Goal: Task Accomplishment & Management: Manage account settings

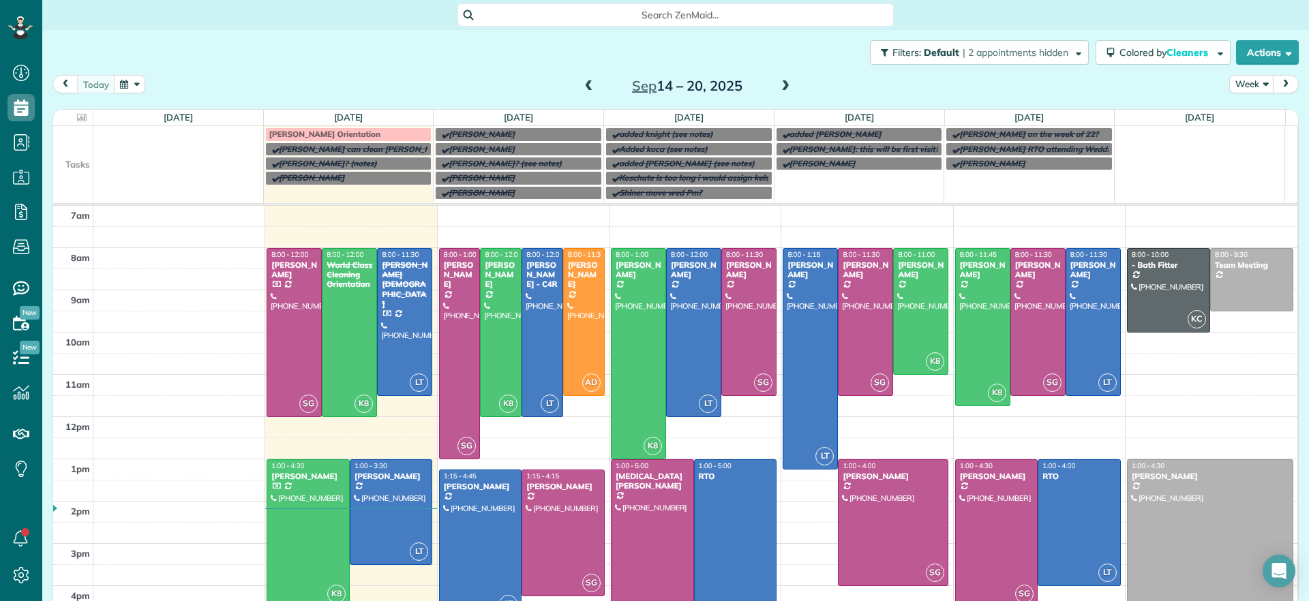
scroll to position [6, 6]
click at [323, 516] on div at bounding box center [308, 533] width 82 height 147
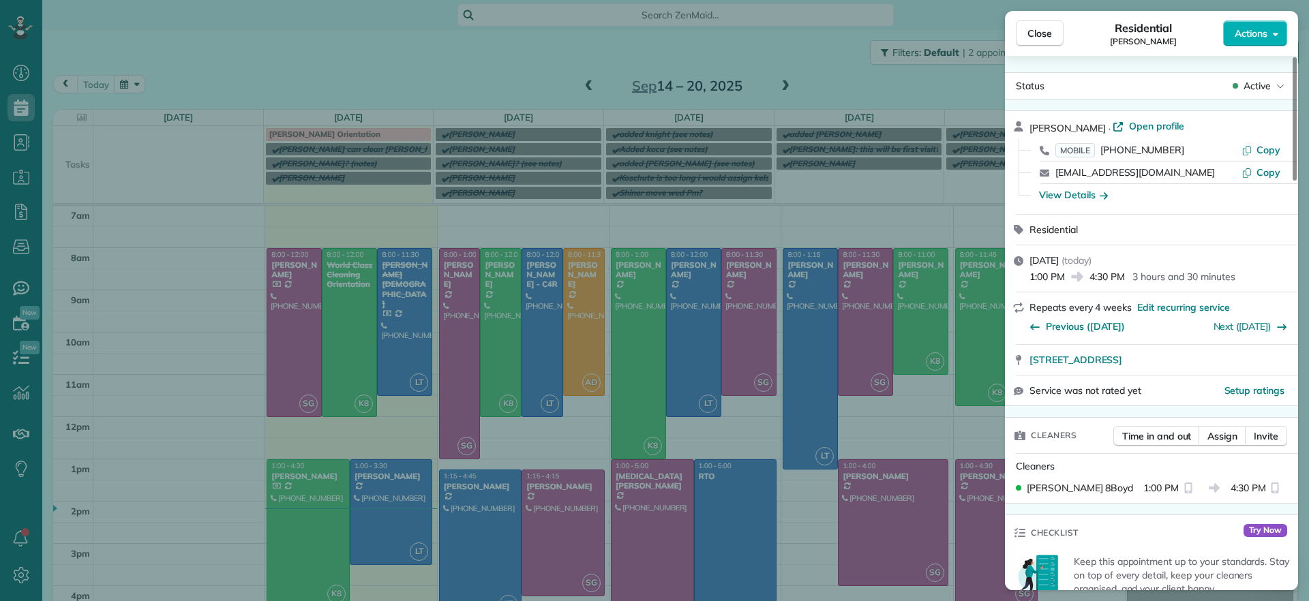
drag, startPoint x: 1027, startPoint y: 367, endPoint x: 1247, endPoint y: 366, distance: 220.2
click at [1247, 366] on div "[STREET_ADDRESS]" at bounding box center [1151, 360] width 293 height 30
click at [1044, 30] on span "Close" at bounding box center [1039, 34] width 25 height 14
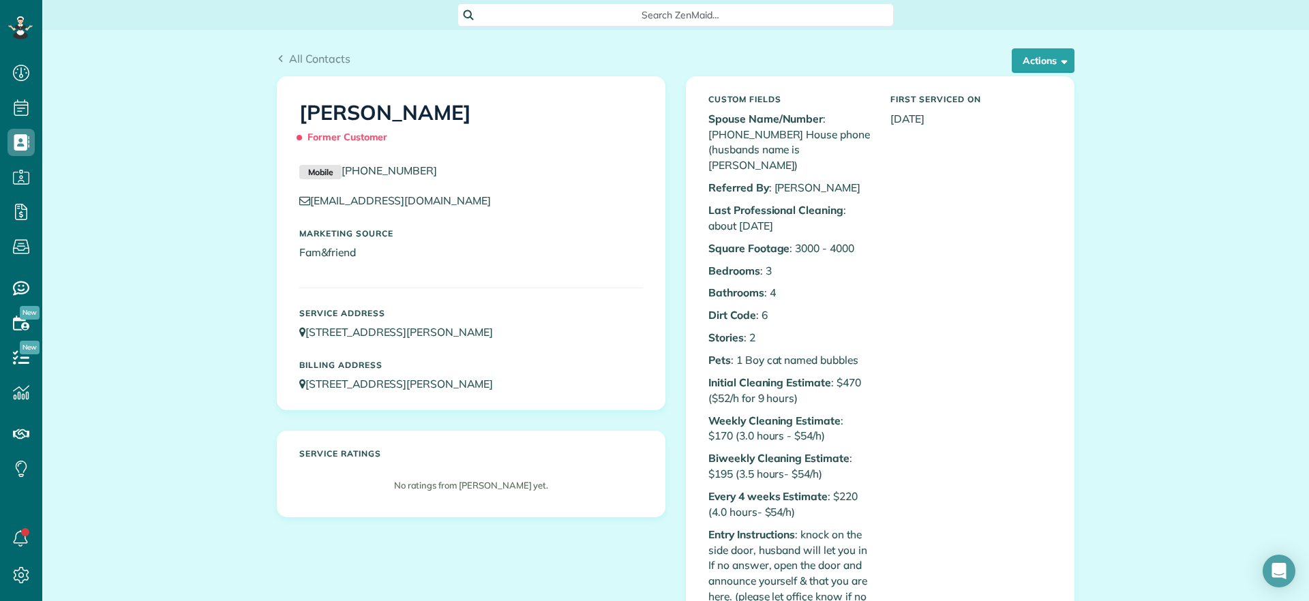
scroll to position [6, 6]
